Goal: Task Accomplishment & Management: Complete application form

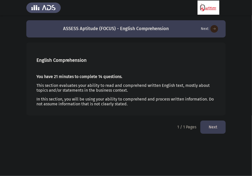
click at [144, 94] on div "You have 21 minutes to complete 14 questions. This section evaluates your abili…" at bounding box center [126, 90] width 179 height 40
click at [214, 129] on button "Next" at bounding box center [213, 127] width 25 height 13
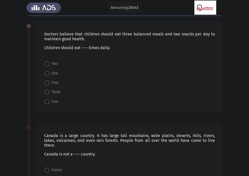
scroll to position [23, 0]
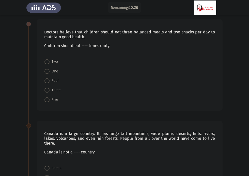
click at [48, 92] on span at bounding box center [46, 90] width 5 height 5
click at [48, 92] on input "Three" at bounding box center [46, 90] width 5 height 5
radio input "true"
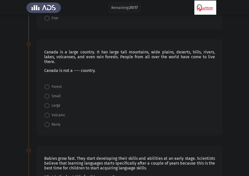
scroll to position [115, 0]
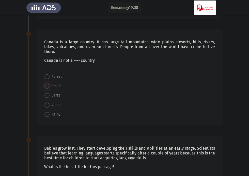
click at [48, 84] on span at bounding box center [46, 86] width 5 height 5
click at [48, 84] on input "Small" at bounding box center [46, 86] width 5 height 5
radio input "true"
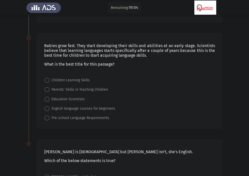
scroll to position [217, 0]
click at [53, 78] on span "Children Learning Skills" at bounding box center [69, 81] width 40 height 6
click at [49, 78] on input "Children Learning Skills" at bounding box center [46, 80] width 5 height 5
radio input "true"
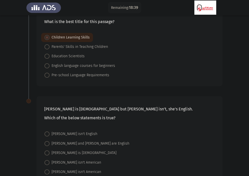
scroll to position [287, 0]
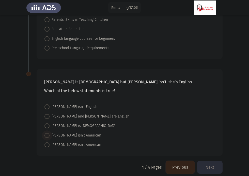
click at [53, 133] on span "[PERSON_NAME] isn't American" at bounding box center [74, 136] width 51 height 6
click at [49, 133] on input "[PERSON_NAME] isn't American" at bounding box center [46, 135] width 5 height 5
radio input "true"
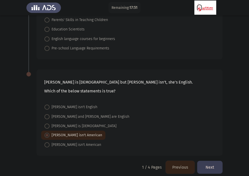
click at [206, 163] on button "Next" at bounding box center [209, 167] width 25 height 13
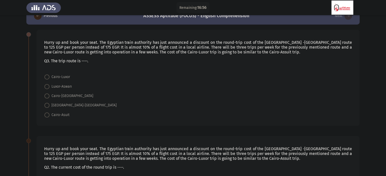
scroll to position [15, 0]
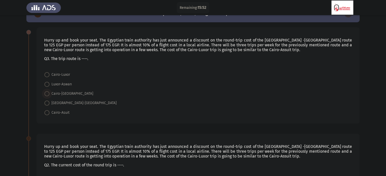
click at [47, 95] on span at bounding box center [46, 93] width 5 height 5
click at [47, 95] on input "Cairo-[GEOGRAPHIC_DATA]" at bounding box center [46, 93] width 5 height 5
radio input "true"
click at [47, 102] on span at bounding box center [46, 102] width 5 height 5
click at [47, 102] on input "[GEOGRAPHIC_DATA]-[GEOGRAPHIC_DATA]" at bounding box center [46, 102] width 5 height 5
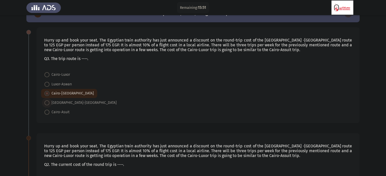
radio input "true"
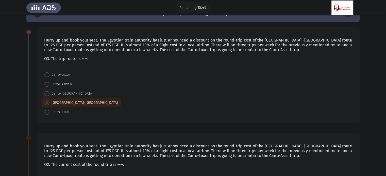
click at [48, 94] on span at bounding box center [46, 93] width 5 height 5
click at [48, 94] on input "Cairo-[GEOGRAPHIC_DATA]" at bounding box center [46, 93] width 5 height 5
radio input "true"
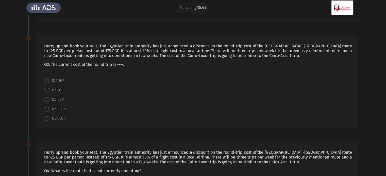
scroll to position [122, 0]
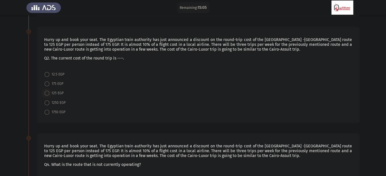
click at [46, 93] on span at bounding box center [46, 93] width 5 height 5
click at [46, 93] on input "125 EGP" at bounding box center [46, 93] width 5 height 5
radio input "true"
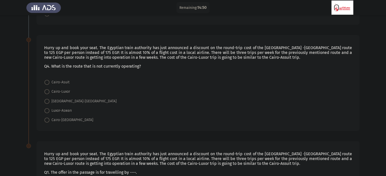
scroll to position [221, 0]
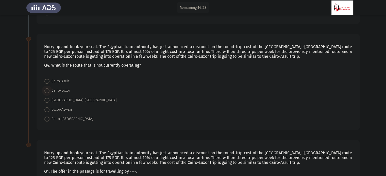
click at [51, 91] on span "Cairo-Luxor" at bounding box center [59, 91] width 21 height 6
click at [49, 91] on input "Cairo-Luxor" at bounding box center [46, 90] width 5 height 5
radio input "true"
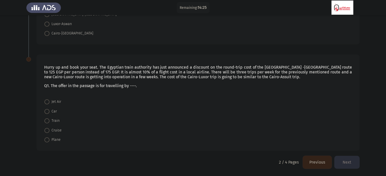
scroll to position [306, 0]
click at [48, 122] on span at bounding box center [46, 121] width 5 height 5
click at [48, 122] on input "Train" at bounding box center [46, 121] width 5 height 5
radio input "true"
click at [252, 161] on button "Next" at bounding box center [346, 162] width 25 height 13
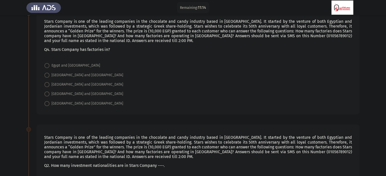
scroll to position [33, 0]
click at [47, 87] on span at bounding box center [46, 85] width 5 height 5
click at [47, 87] on input "[GEOGRAPHIC_DATA] and [GEOGRAPHIC_DATA]" at bounding box center [46, 85] width 5 height 5
radio input "true"
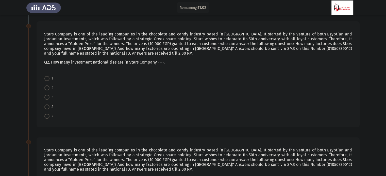
scroll to position [137, 0]
click at [46, 117] on span at bounding box center [46, 115] width 5 height 5
click at [46, 117] on input "2" at bounding box center [46, 115] width 5 height 5
radio input "true"
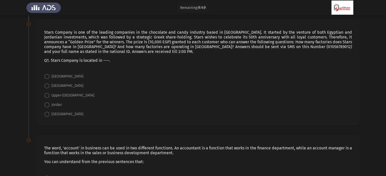
scroll to position [255, 0]
click at [50, 112] on span "[GEOGRAPHIC_DATA]" at bounding box center [66, 114] width 34 height 6
click at [49, 112] on input "[GEOGRAPHIC_DATA]" at bounding box center [46, 114] width 5 height 5
radio input "true"
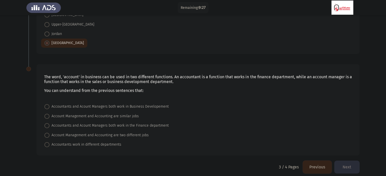
scroll to position [331, 0]
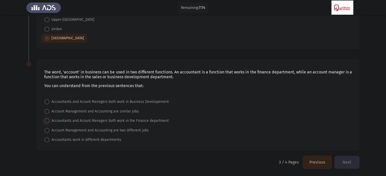
click at [46, 123] on span at bounding box center [46, 120] width 5 height 5
click at [46, 123] on input "Accountants and Acount Managers both work in the Finance department" at bounding box center [46, 120] width 5 height 5
radio input "true"
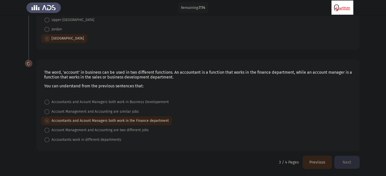
scroll to position [331, 0]
click at [252, 161] on button "Next" at bounding box center [346, 162] width 25 height 13
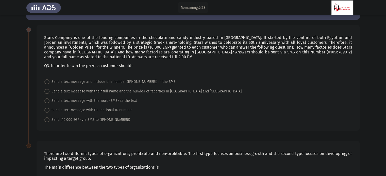
scroll to position [18, 0]
click at [57, 90] on span "Send a text message with their full name and the number of facorties in [GEOGRA…" at bounding box center [145, 91] width 192 height 6
click at [49, 90] on input "Send a text message with their full name and the number of facorties in [GEOGRA…" at bounding box center [46, 91] width 5 height 5
radio input "true"
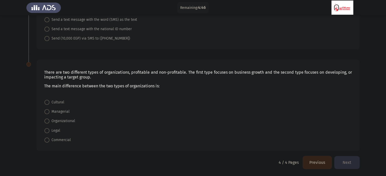
scroll to position [99, 0]
drag, startPoint x: 123, startPoint y: 85, endPoint x: 58, endPoint y: 127, distance: 76.8
click at [58, 127] on div "There are two different types of organizations, profitable and non-profitable. …" at bounding box center [198, 105] width 323 height 92
click at [52, 139] on span "Commercial" at bounding box center [59, 140] width 21 height 6
click at [49, 139] on input "Commercial" at bounding box center [46, 139] width 5 height 5
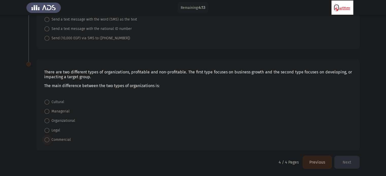
radio input "true"
click at [252, 165] on button "Next" at bounding box center [346, 162] width 25 height 13
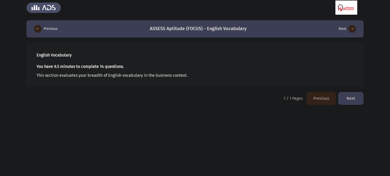
click at [252, 98] on button "Next" at bounding box center [350, 98] width 25 height 13
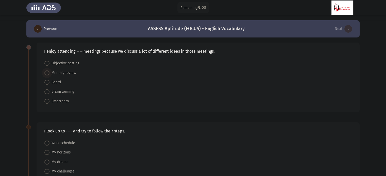
click at [49, 75] on span at bounding box center [46, 73] width 5 height 5
click at [49, 75] on input "Monthly review" at bounding box center [46, 73] width 5 height 5
radio input "true"
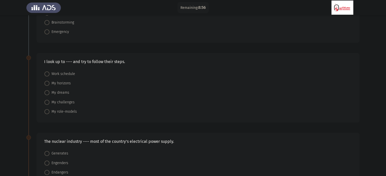
scroll to position [70, 0]
click at [50, 109] on span "My role-models" at bounding box center [62, 111] width 27 height 6
click at [49, 109] on input "My role-models" at bounding box center [46, 111] width 5 height 5
radio input "true"
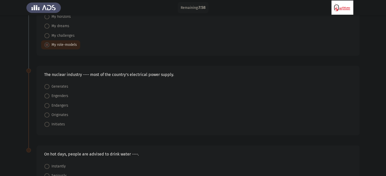
scroll to position [137, 0]
click at [55, 83] on span "Generates" at bounding box center [58, 85] width 19 height 6
click at [49, 83] on input "Generates" at bounding box center [46, 85] width 5 height 5
radio input "true"
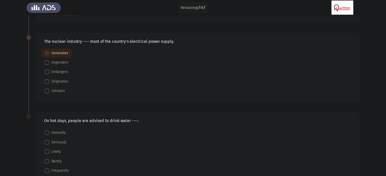
scroll to position [199, 0]
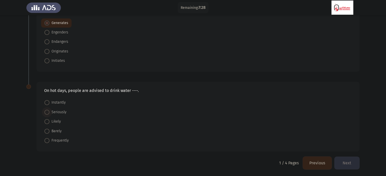
click at [47, 113] on span at bounding box center [46, 112] width 5 height 5
click at [47, 113] on input "Seriously" at bounding box center [46, 112] width 5 height 5
radio input "true"
click at [252, 160] on button "Next" at bounding box center [346, 163] width 25 height 13
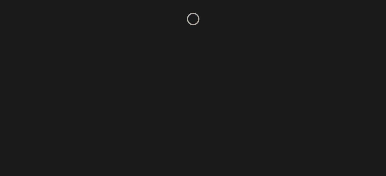
scroll to position [0, 0]
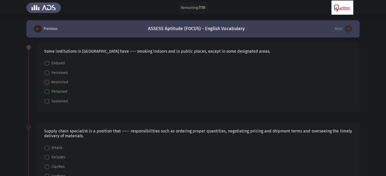
click at [50, 83] on span "Restricted" at bounding box center [58, 82] width 19 height 6
click at [49, 83] on input "Restricted" at bounding box center [46, 82] width 5 height 5
radio input "true"
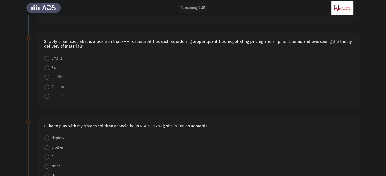
scroll to position [89, 0]
click at [48, 68] on span at bounding box center [46, 67] width 5 height 5
click at [48, 68] on input "Excludes" at bounding box center [46, 67] width 5 height 5
radio input "true"
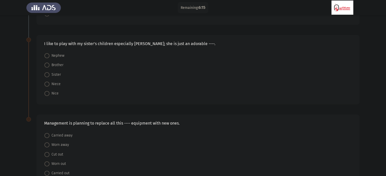
scroll to position [172, 0]
click at [95, 112] on div "Management is planning to replace all this ---- equipment with new ones. Carrie…" at bounding box center [192, 149] width 333 height 80
click at [47, 74] on span at bounding box center [46, 74] width 5 height 5
click at [47, 74] on input "Sister" at bounding box center [46, 74] width 5 height 5
radio input "true"
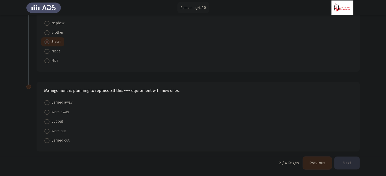
scroll to position [204, 0]
click at [48, 131] on span at bounding box center [46, 131] width 5 height 5
click at [48, 131] on input "Worn out" at bounding box center [46, 131] width 5 height 5
radio input "true"
click at [252, 163] on button "Next" at bounding box center [346, 163] width 25 height 13
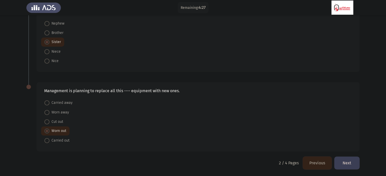
scroll to position [0, 0]
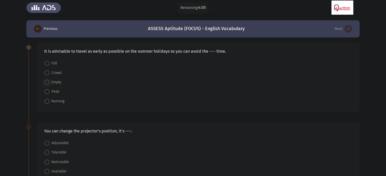
click at [49, 83] on span at bounding box center [46, 82] width 5 height 5
click at [49, 83] on input "Empty" at bounding box center [46, 82] width 5 height 5
radio input "true"
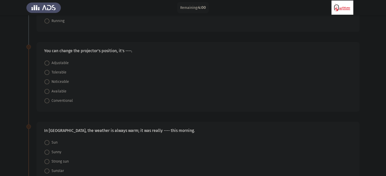
scroll to position [80, 0]
click at [48, 91] on span at bounding box center [46, 91] width 5 height 5
click at [48, 91] on input "Available" at bounding box center [46, 91] width 5 height 5
radio input "true"
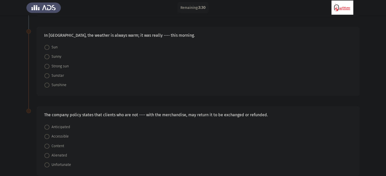
scroll to position [175, 0]
click at [48, 57] on span at bounding box center [46, 57] width 5 height 5
click at [48, 57] on input "Sunny" at bounding box center [46, 57] width 5 height 5
radio input "true"
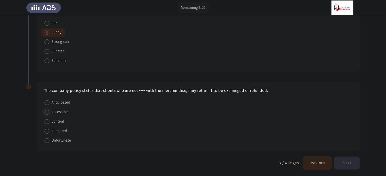
click at [51, 109] on span "Accessible" at bounding box center [58, 112] width 19 height 6
click at [49, 110] on input "Accessible" at bounding box center [46, 112] width 5 height 5
radio input "true"
click at [252, 162] on button "Next" at bounding box center [346, 163] width 25 height 13
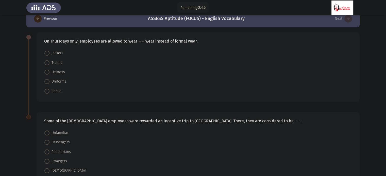
scroll to position [0, 0]
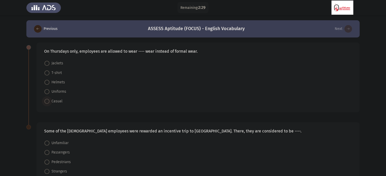
click at [48, 100] on span at bounding box center [46, 101] width 5 height 5
click at [48, 100] on input "Casual" at bounding box center [46, 101] width 5 height 5
radio input "true"
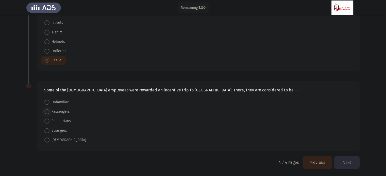
click at [48, 110] on span at bounding box center [46, 111] width 5 height 5
click at [48, 110] on input "Passengers" at bounding box center [46, 111] width 5 height 5
radio input "true"
click at [252, 159] on button "Next" at bounding box center [346, 163] width 25 height 13
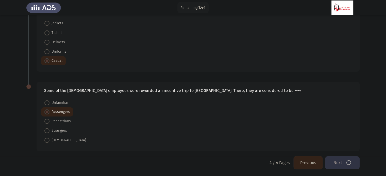
scroll to position [0, 0]
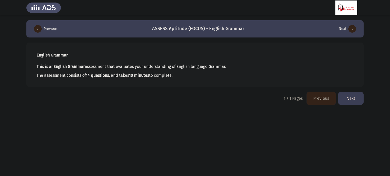
click at [252, 98] on button "Next" at bounding box center [350, 98] width 25 height 13
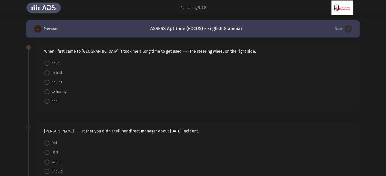
click at [58, 90] on span "to having" at bounding box center [57, 92] width 17 height 6
click at [49, 90] on input "to having" at bounding box center [46, 91] width 5 height 5
radio input "true"
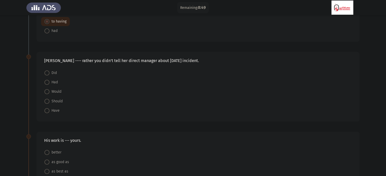
scroll to position [71, 0]
click at [47, 99] on span at bounding box center [46, 100] width 5 height 5
click at [47, 99] on input "Should" at bounding box center [46, 100] width 5 height 5
radio input "true"
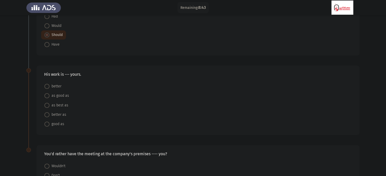
scroll to position [143, 0]
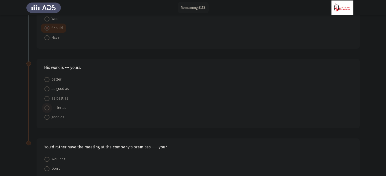
click at [49, 107] on span at bounding box center [46, 108] width 5 height 5
click at [49, 107] on input "better as" at bounding box center [46, 108] width 5 height 5
radio input "true"
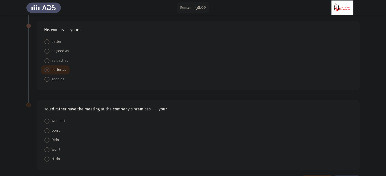
scroll to position [181, 0]
click at [47, 79] on span at bounding box center [46, 78] width 5 height 5
click at [47, 79] on input "good as" at bounding box center [46, 78] width 5 height 5
radio input "true"
click at [47, 79] on span at bounding box center [47, 79] width 3 height 3
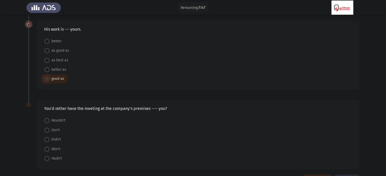
click at [47, 79] on input "good as" at bounding box center [46, 78] width 5 height 5
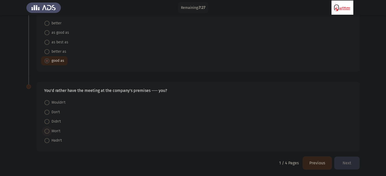
click at [47, 130] on span at bounding box center [46, 131] width 5 height 5
click at [47, 130] on input "Won't" at bounding box center [46, 131] width 5 height 5
radio input "true"
click at [252, 164] on button "Next" at bounding box center [346, 163] width 25 height 13
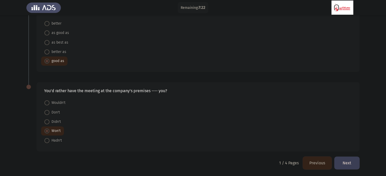
scroll to position [0, 0]
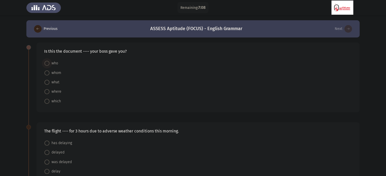
click at [48, 64] on span at bounding box center [46, 63] width 5 height 5
click at [48, 64] on input "who" at bounding box center [46, 63] width 5 height 5
radio input "true"
click at [101, 75] on form "who whom what where which" at bounding box center [198, 82] width 308 height 47
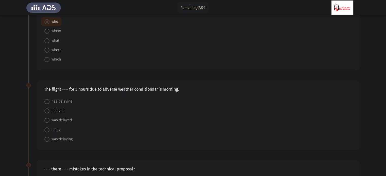
scroll to position [44, 0]
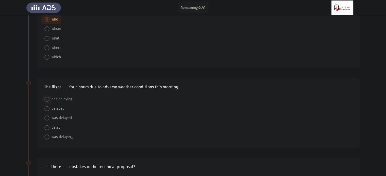
click at [47, 99] on span at bounding box center [46, 99] width 5 height 5
click at [47, 99] on input "has delaying" at bounding box center [46, 99] width 5 height 5
radio input "true"
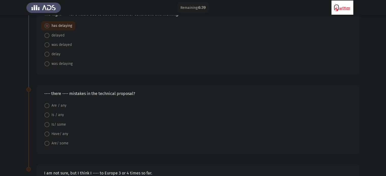
scroll to position [121, 0]
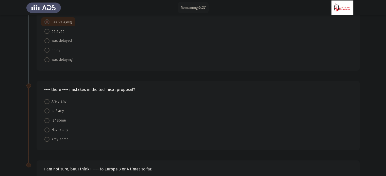
click at [48, 102] on span at bounding box center [46, 101] width 5 height 5
click at [48, 102] on input "Are / any" at bounding box center [46, 101] width 5 height 5
radio input "true"
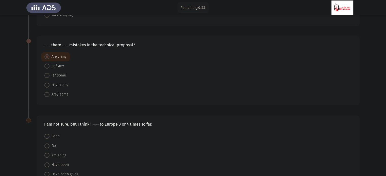
scroll to position [199, 0]
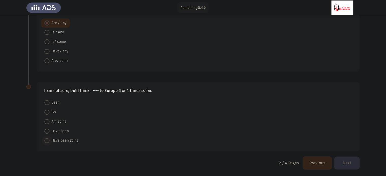
click at [48, 139] on span at bounding box center [46, 140] width 5 height 5
click at [48, 139] on input "Have been going" at bounding box center [46, 140] width 5 height 5
radio input "true"
click at [252, 164] on button "Next" at bounding box center [346, 163] width 25 height 13
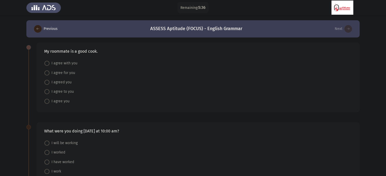
scroll to position [3, 0]
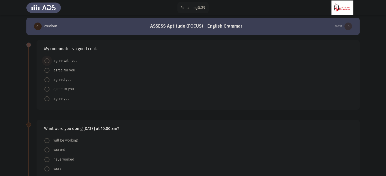
click at [50, 61] on span "I agree with you" at bounding box center [63, 61] width 28 height 6
click at [49, 61] on input "I agree with you" at bounding box center [46, 60] width 5 height 5
radio input "true"
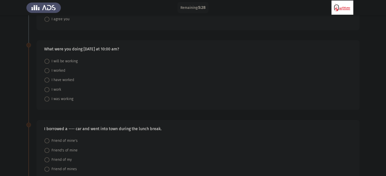
scroll to position [84, 0]
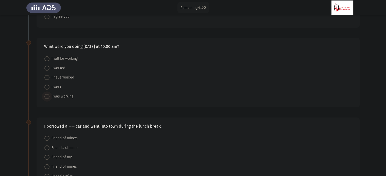
click at [48, 95] on span at bounding box center [46, 96] width 5 height 5
click at [48, 95] on input "I was working" at bounding box center [46, 96] width 5 height 5
radio input "true"
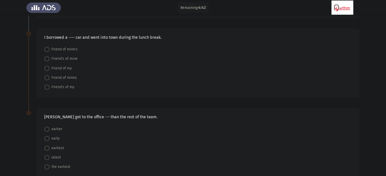
scroll to position [171, 0]
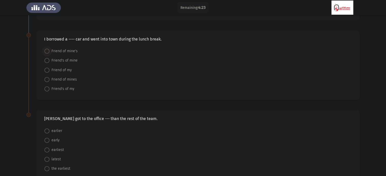
click at [45, 50] on span at bounding box center [46, 51] width 5 height 5
click at [45, 50] on input "Friend of mine's" at bounding box center [46, 51] width 5 height 5
radio input "true"
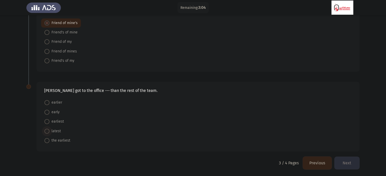
click at [48, 130] on span at bounding box center [46, 131] width 5 height 5
click at [48, 130] on input "latest" at bounding box center [46, 131] width 5 height 5
radio input "true"
click at [252, 161] on button "Next" at bounding box center [346, 163] width 25 height 13
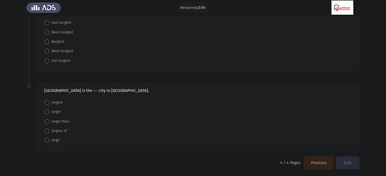
scroll to position [0, 0]
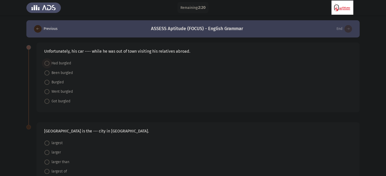
click at [48, 66] on label "Had burgled" at bounding box center [57, 63] width 27 height 6
click at [48, 66] on input "Had burgled" at bounding box center [46, 63] width 5 height 5
radio input "true"
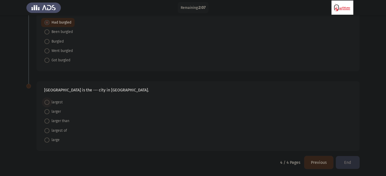
click at [47, 103] on span at bounding box center [46, 102] width 5 height 5
click at [47, 103] on input "largest" at bounding box center [46, 102] width 5 height 5
radio input "true"
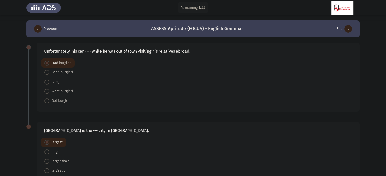
scroll to position [40, 0]
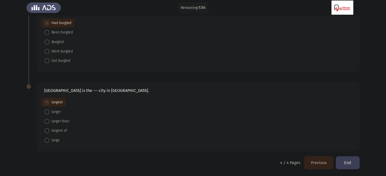
click at [252, 163] on button "End" at bounding box center [348, 163] width 24 height 13
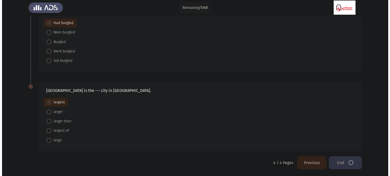
scroll to position [0, 0]
